Goal: Navigation & Orientation: Understand site structure

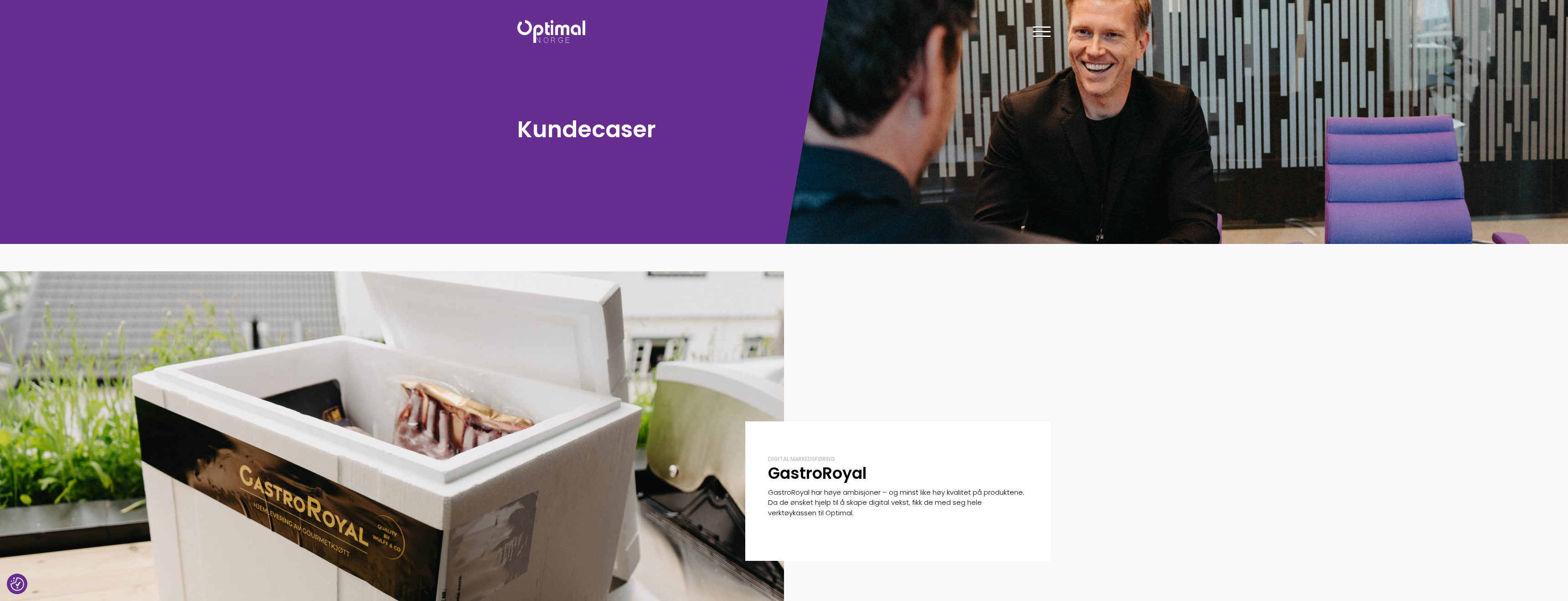
click at [556, 27] on img at bounding box center [551, 31] width 68 height 23
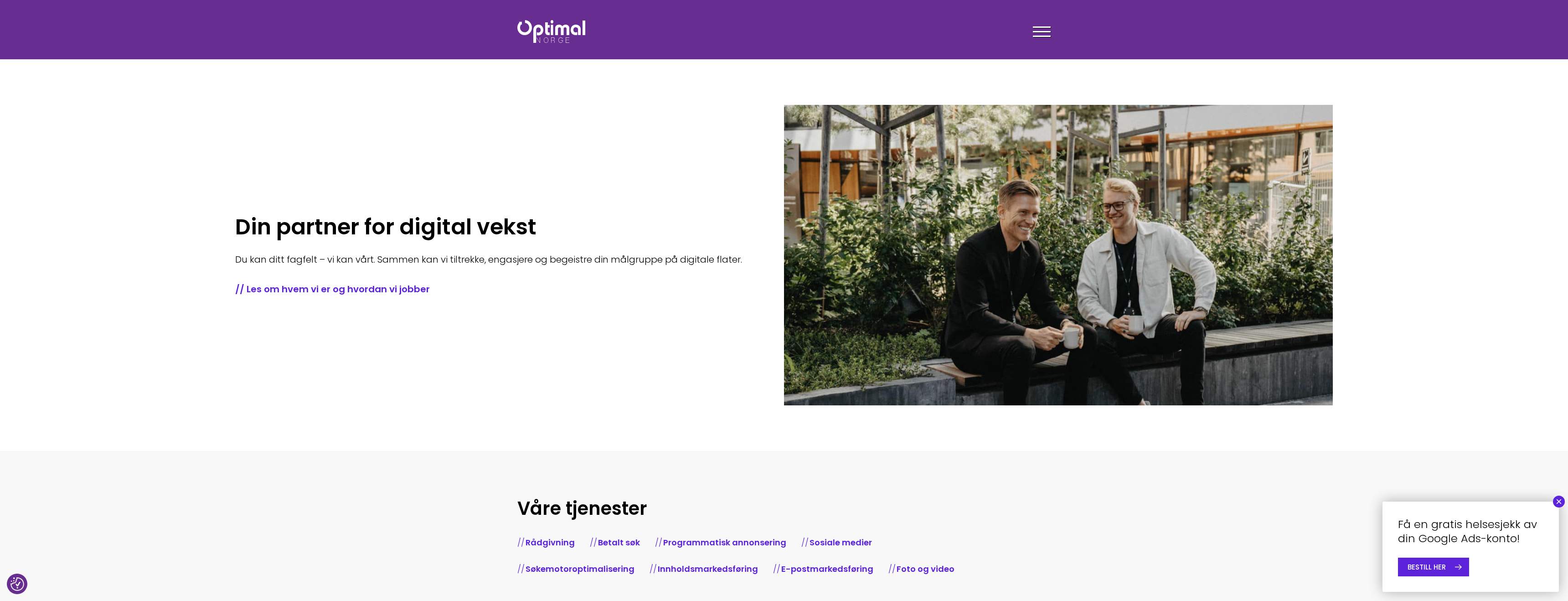
click at [1044, 29] on div at bounding box center [1042, 33] width 18 height 23
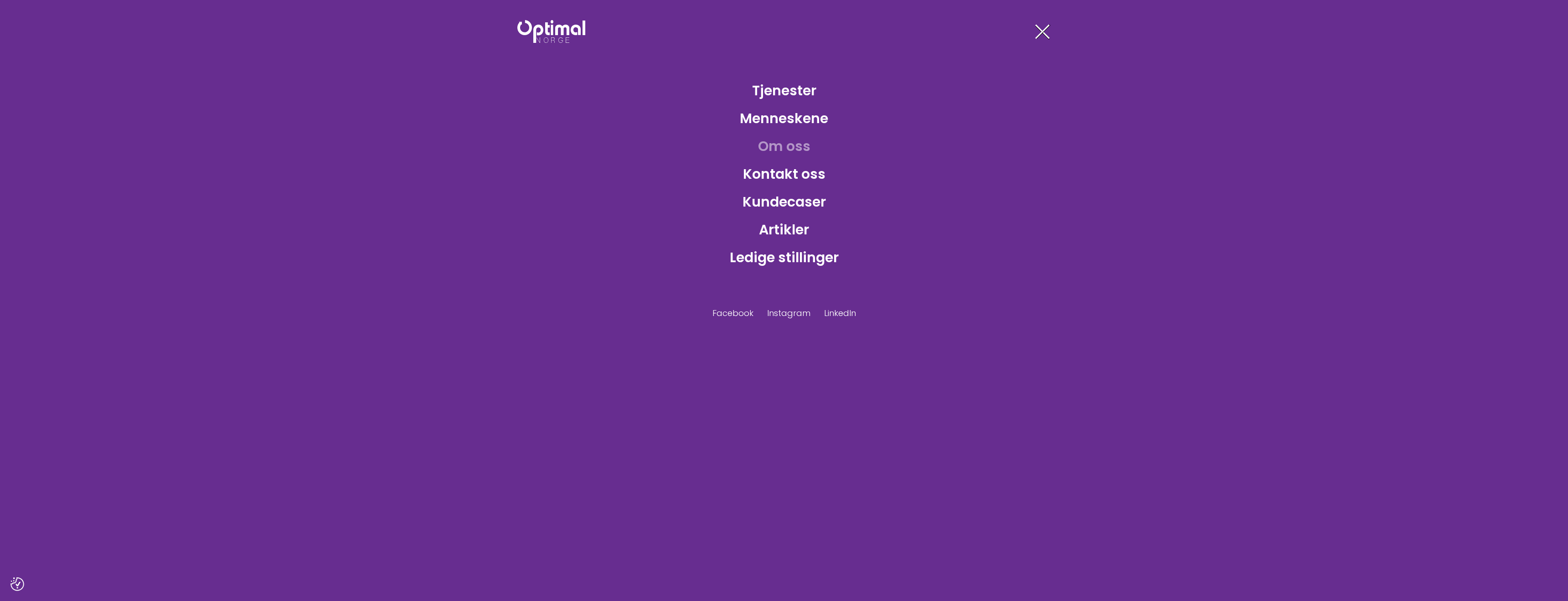
click at [785, 147] on link "Om oss" at bounding box center [784, 146] width 67 height 30
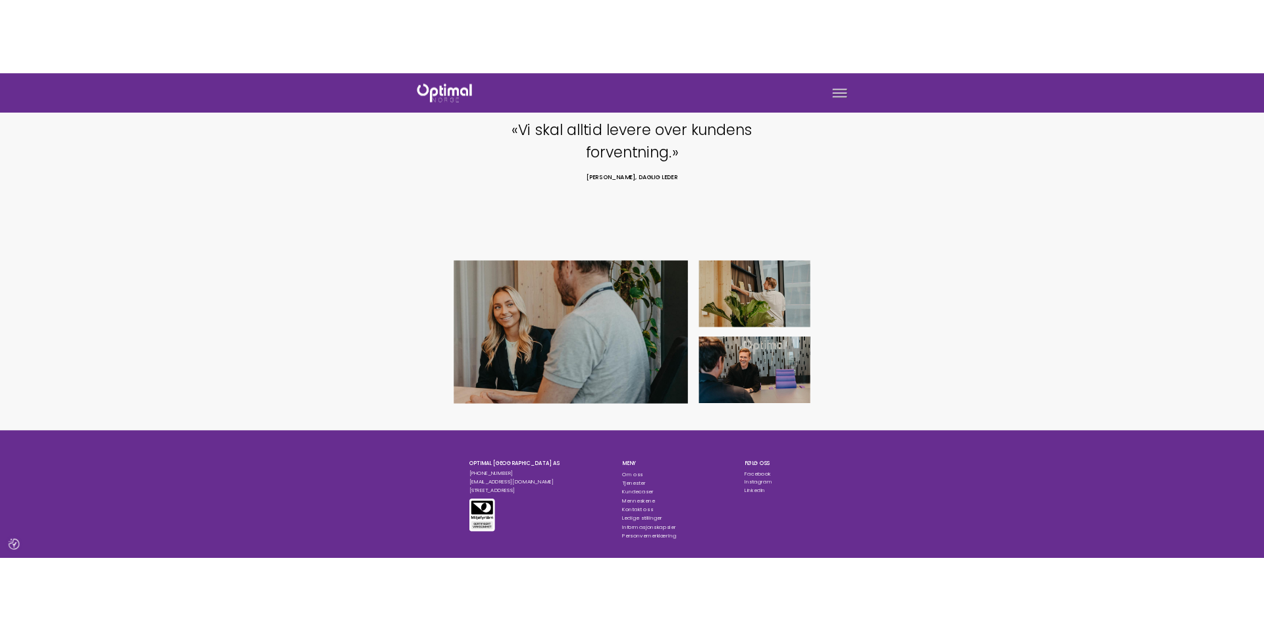
scroll to position [1213, 0]
